Goal: Transaction & Acquisition: Purchase product/service

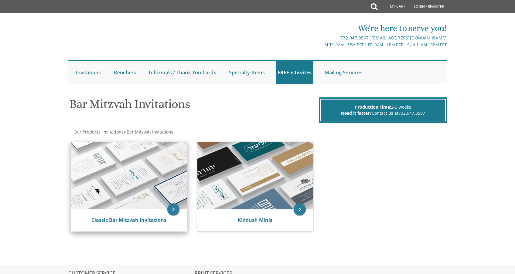
click at [171, 168] on img at bounding box center [129, 175] width 116 height 67
click at [147, 219] on link "Classic Bar Mitzvah Invitations" at bounding box center [128, 220] width 75 height 7
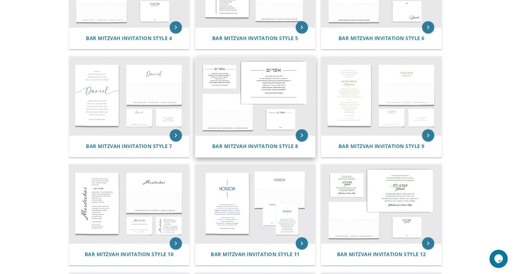
scroll to position [295, 0]
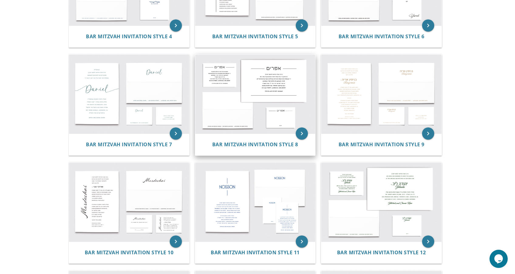
click at [263, 87] on img at bounding box center [255, 94] width 120 height 79
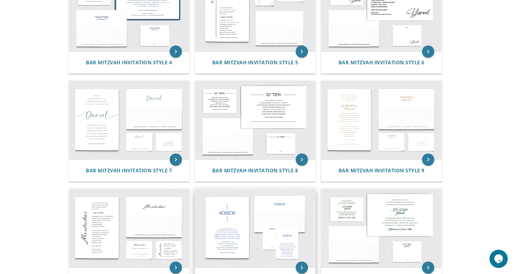
scroll to position [173, 0]
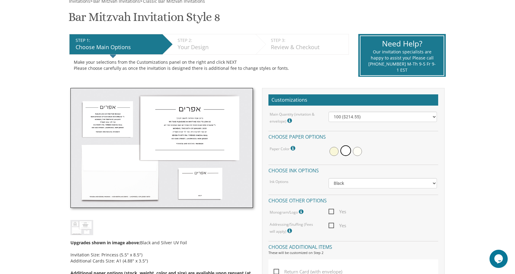
scroll to position [181, 0]
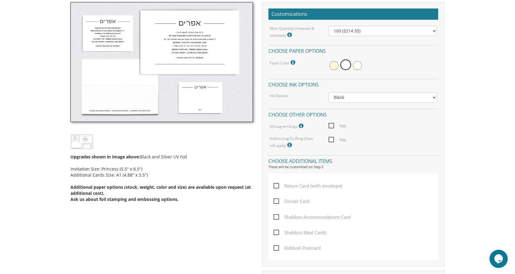
click at [163, 43] on img at bounding box center [161, 62] width 182 height 120
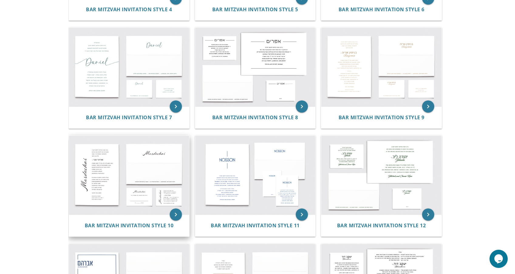
scroll to position [336, 0]
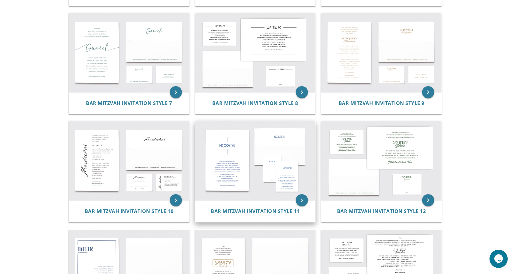
click at [229, 172] on img at bounding box center [255, 160] width 120 height 79
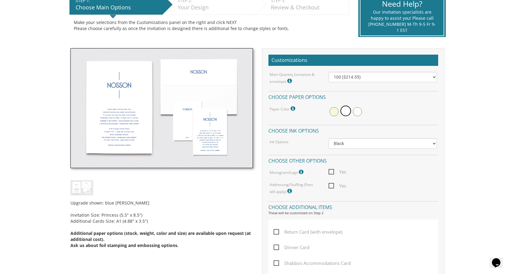
click at [125, 107] on img at bounding box center [161, 108] width 182 height 120
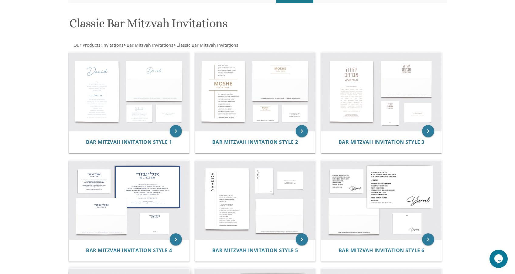
scroll to position [14, 0]
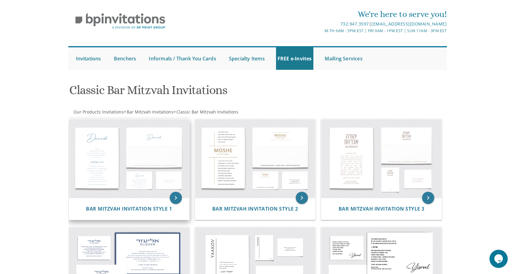
click at [120, 153] on img at bounding box center [129, 158] width 120 height 79
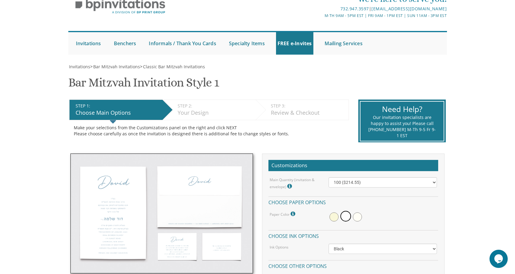
scroll to position [30, 0]
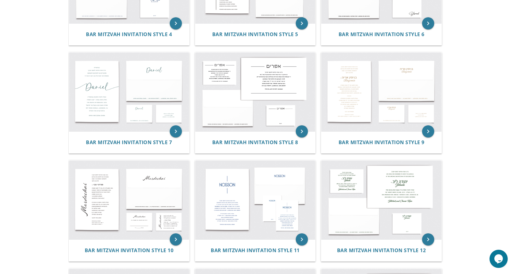
scroll to position [299, 0]
